Goal: Information Seeking & Learning: Learn about a topic

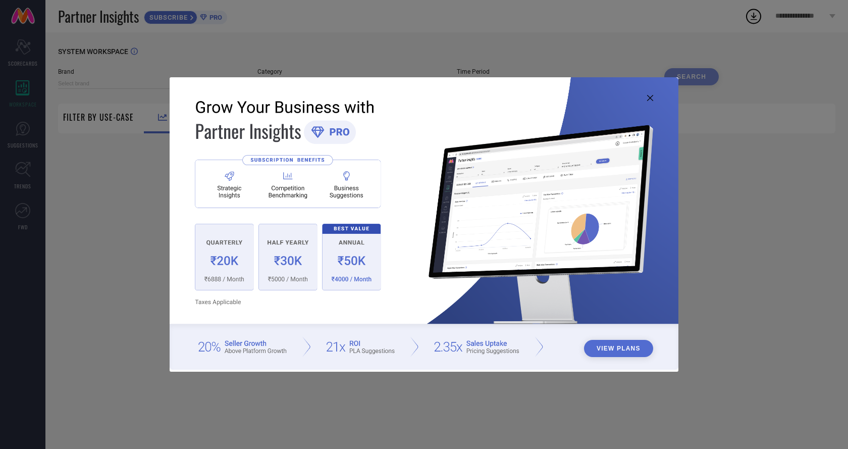
type input "1 STOP FASHION"
type input "All"
click at [611, 347] on button "View Plans" at bounding box center [618, 348] width 69 height 17
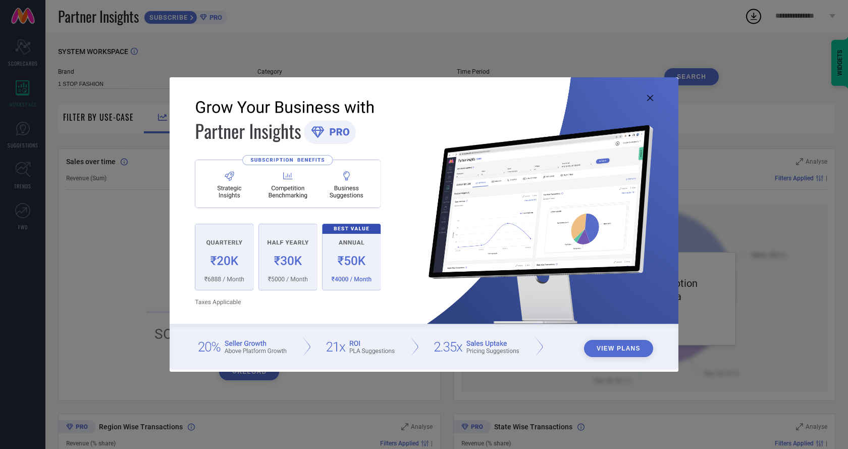
click at [644, 97] on img at bounding box center [424, 223] width 509 height 293
click at [652, 95] on icon at bounding box center [650, 98] width 6 height 6
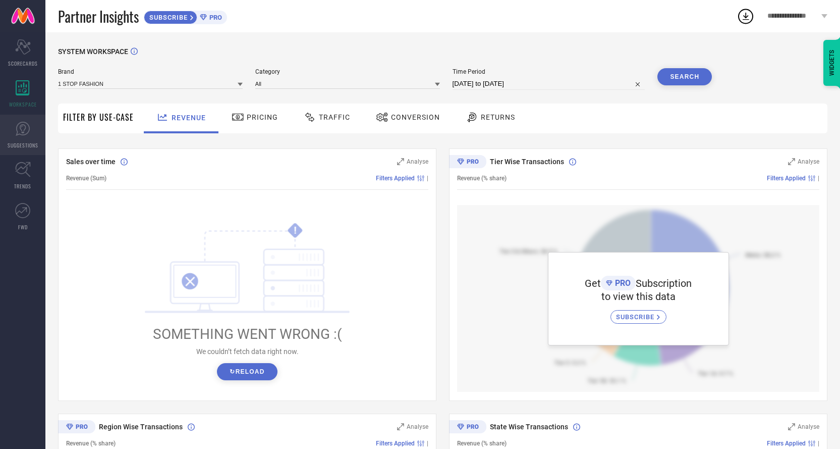
click at [23, 137] on link "SUGGESTIONS" at bounding box center [22, 135] width 45 height 40
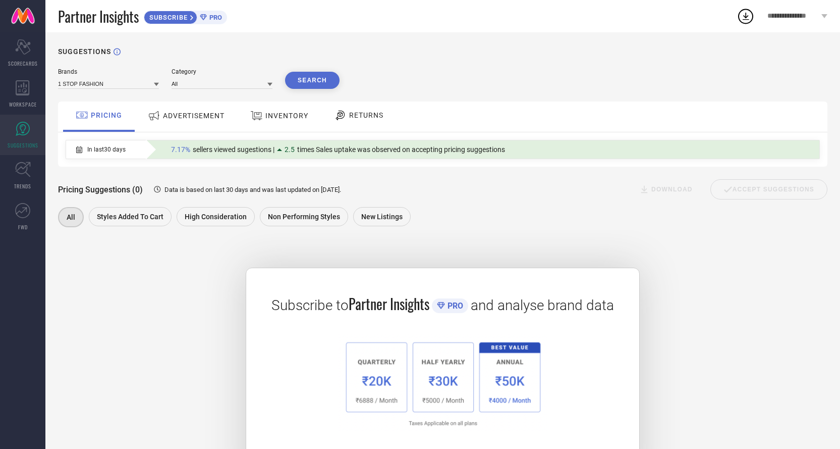
click at [210, 122] on div "ADVERTISEMENT" at bounding box center [186, 115] width 82 height 18
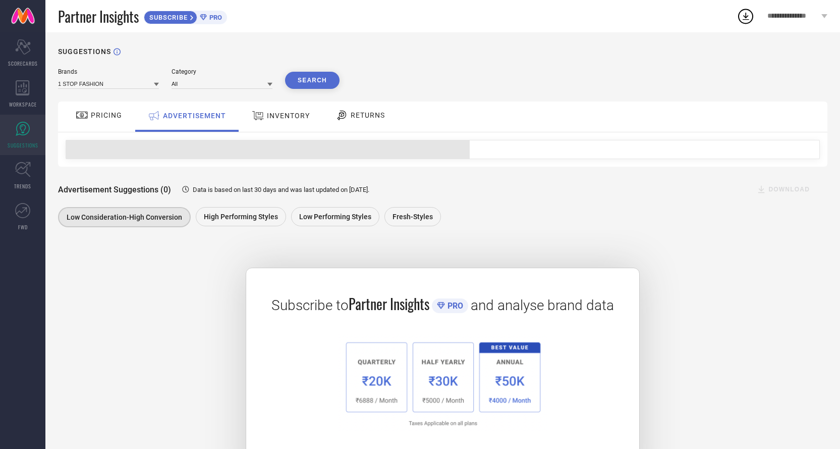
click at [293, 122] on div "INVENTORY" at bounding box center [280, 115] width 63 height 18
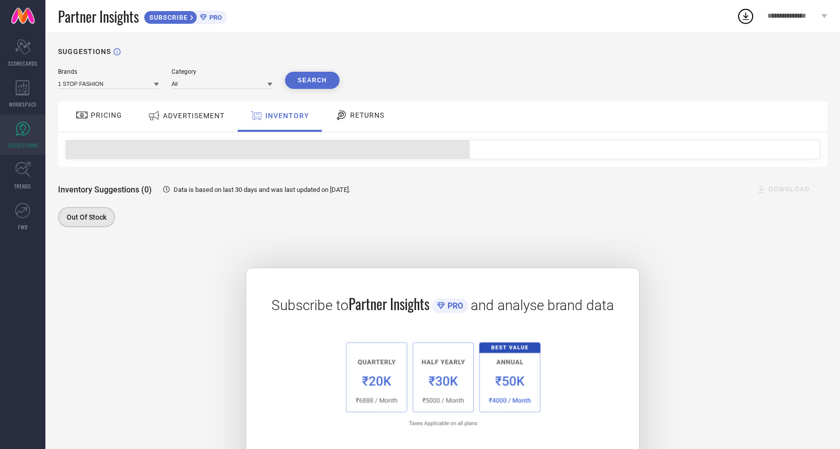
click at [355, 121] on div "RETURNS" at bounding box center [359, 114] width 54 height 17
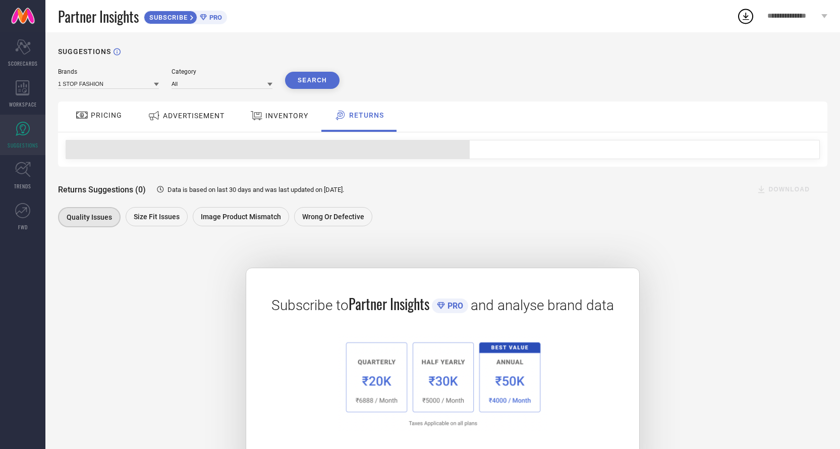
click at [108, 118] on span "PRICING" at bounding box center [106, 115] width 31 height 8
